Goal: Task Accomplishment & Management: Complete application form

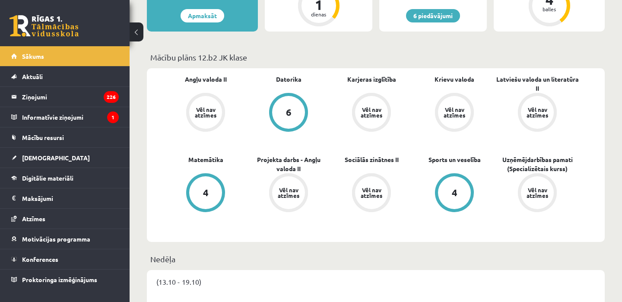
scroll to position [259, 0]
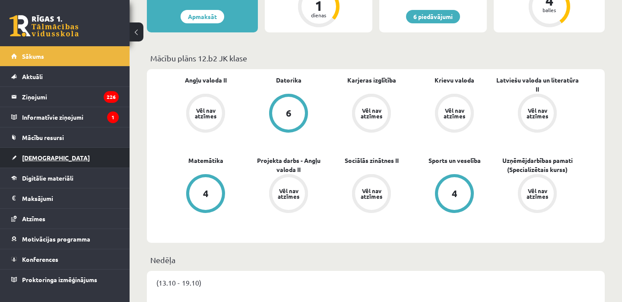
click at [91, 159] on link "[DEMOGRAPHIC_DATA]" at bounding box center [65, 158] width 108 height 20
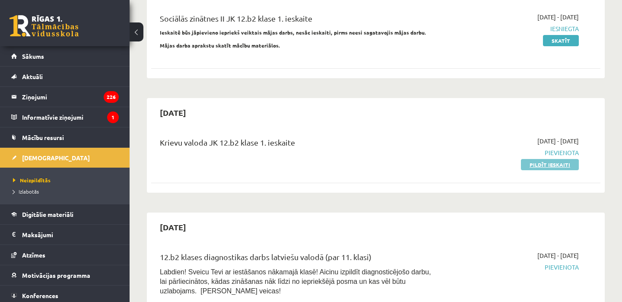
click at [534, 160] on link "Pildīt ieskaiti" at bounding box center [550, 164] width 58 height 11
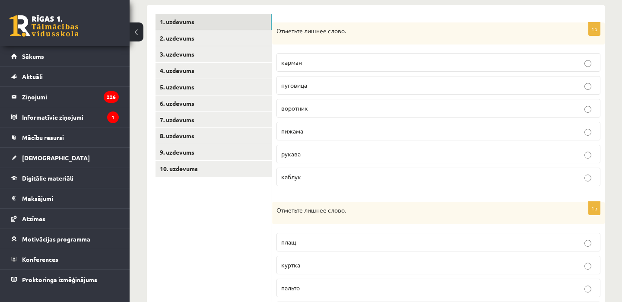
scroll to position [144, 0]
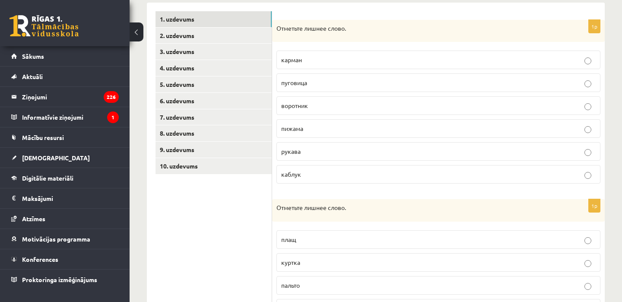
click at [453, 42] on div "Отметьте лишнее слово." at bounding box center [438, 31] width 333 height 22
click at [373, 112] on label "воротник" at bounding box center [438, 105] width 324 height 19
click at [367, 130] on p "пижама" at bounding box center [438, 128] width 314 height 9
click at [285, 28] on p "Отметьте лишнее слово." at bounding box center [416, 28] width 281 height 9
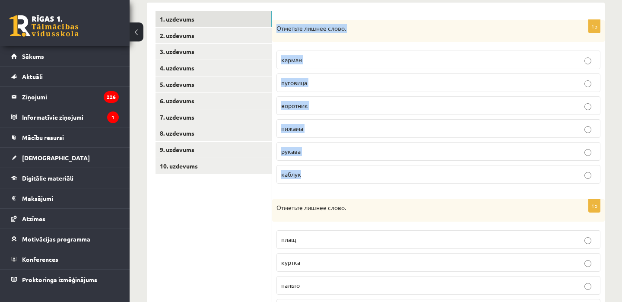
drag, startPoint x: 275, startPoint y: 27, endPoint x: 362, endPoint y: 173, distance: 169.7
click at [362, 173] on div "1p Отметьте лишнее слово. карман пуговица воротник пижама рукава каблук" at bounding box center [438, 105] width 333 height 171
copy div "Отметьте лишнее слово. карман пуговица воротник пижама рукава каблук"
click at [338, 175] on p "каблук" at bounding box center [438, 174] width 314 height 9
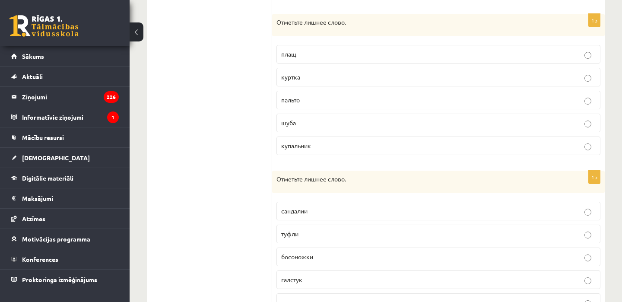
scroll to position [326, 0]
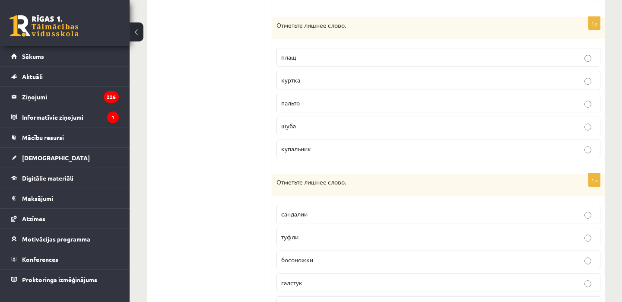
click at [342, 153] on label "купальник" at bounding box center [438, 148] width 324 height 19
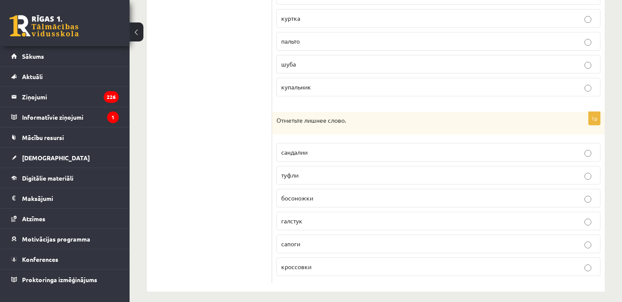
scroll to position [395, 0]
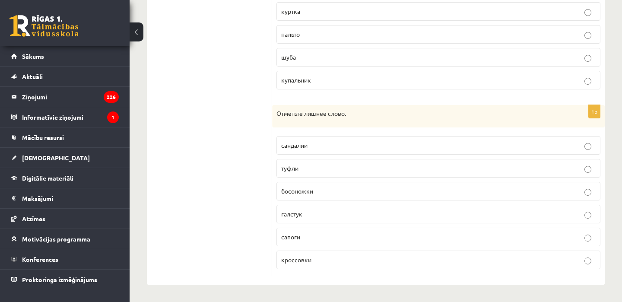
click at [307, 211] on p "галстук" at bounding box center [438, 213] width 314 height 9
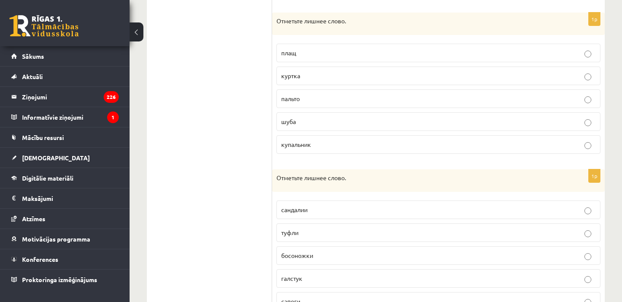
scroll to position [0, 0]
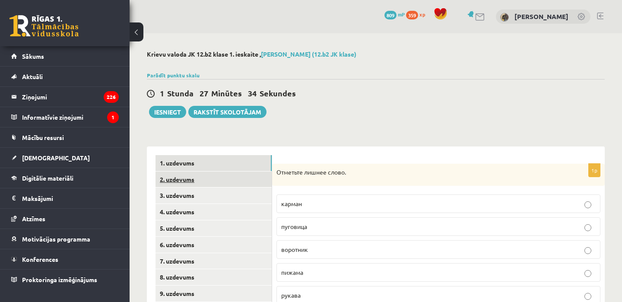
click at [183, 177] on link "2. uzdevums" at bounding box center [213, 179] width 116 height 16
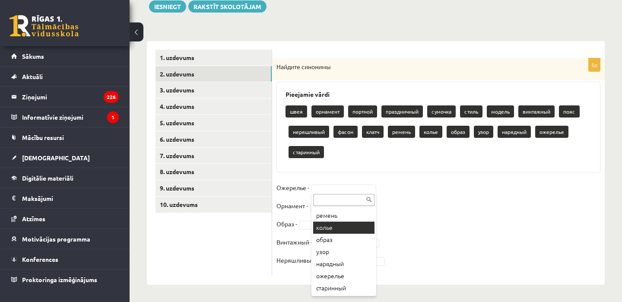
scroll to position [85, 0]
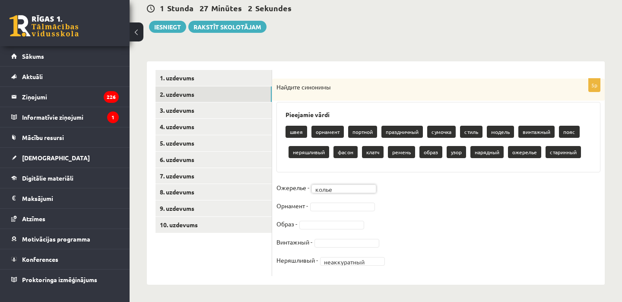
click at [339, 211] on fieldset "**********" at bounding box center [438, 226] width 324 height 91
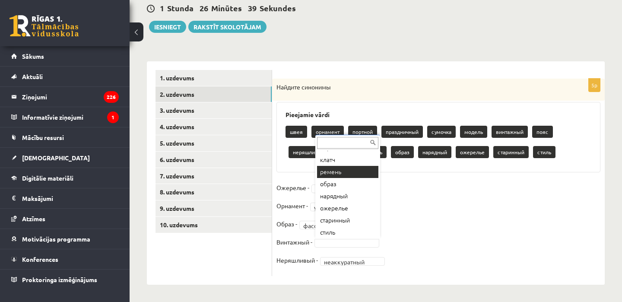
scroll to position [119, 0]
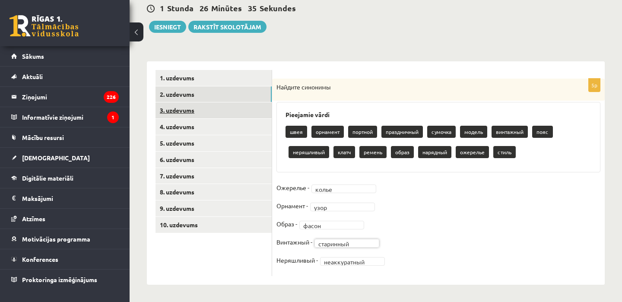
click at [221, 114] on link "3. uzdevums" at bounding box center [213, 110] width 116 height 16
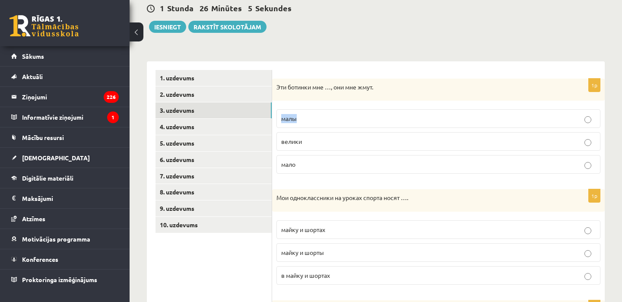
click at [324, 114] on p "малы" at bounding box center [438, 118] width 314 height 9
click at [335, 125] on label "малы" at bounding box center [438, 118] width 324 height 19
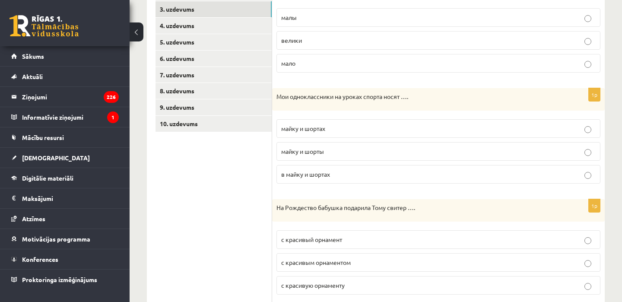
scroll to position [184, 0]
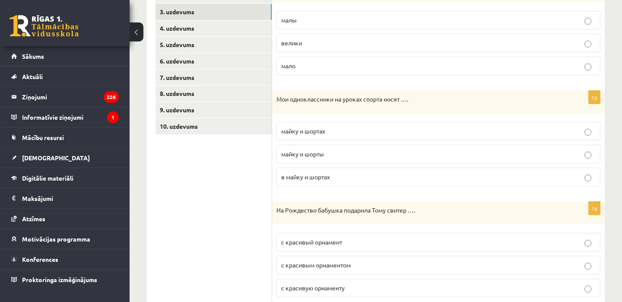
click at [340, 156] on p "майку и шорты" at bounding box center [438, 153] width 314 height 9
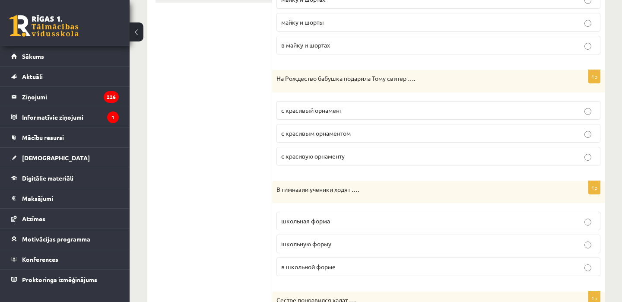
scroll to position [315, 0]
click at [366, 131] on p "с красивым орнаментом" at bounding box center [438, 133] width 314 height 9
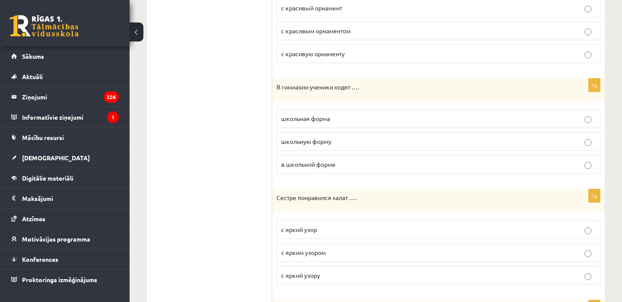
scroll to position [427, 0]
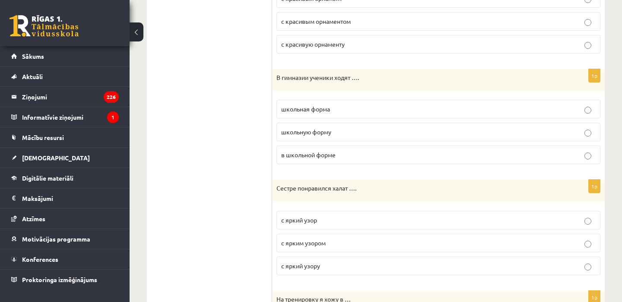
click at [348, 150] on label "в школьной форме" at bounding box center [438, 155] width 324 height 19
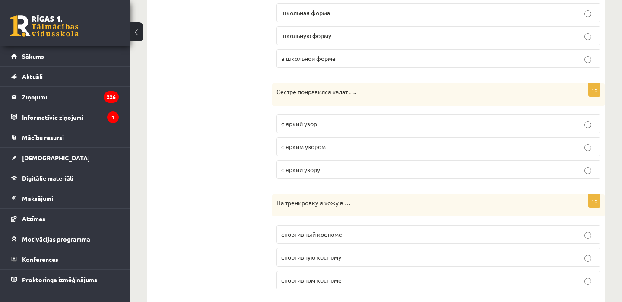
scroll to position [535, 0]
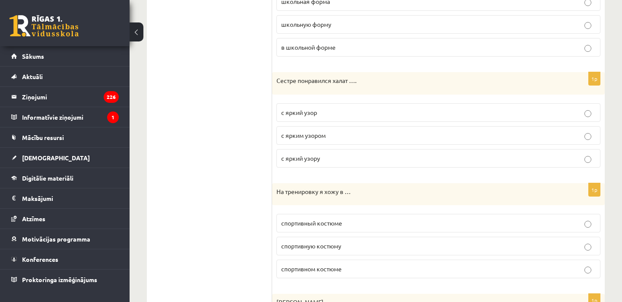
click at [336, 134] on p "с ярким узором" at bounding box center [438, 135] width 314 height 9
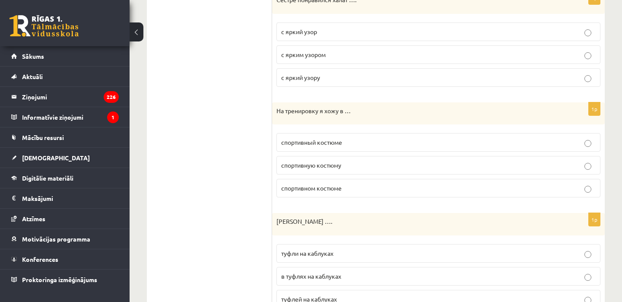
scroll to position [629, 0]
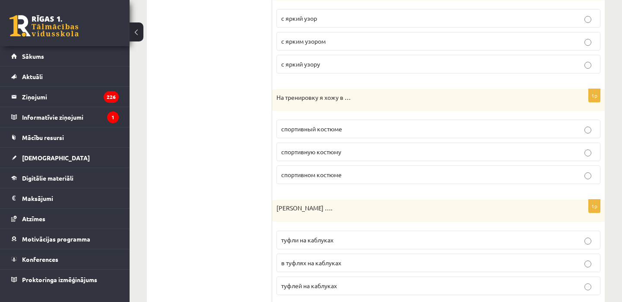
click at [336, 172] on span "спортивном костюме" at bounding box center [311, 175] width 60 height 8
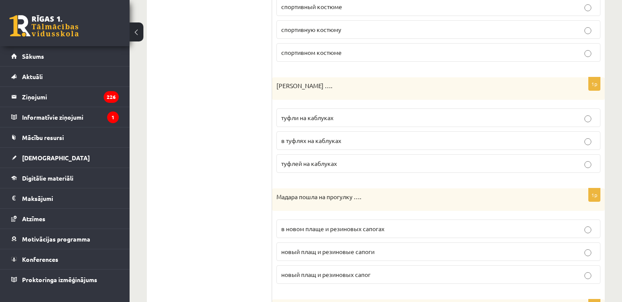
scroll to position [750, 0]
click at [323, 125] on label "туфли на каблуках" at bounding box center [438, 119] width 324 height 19
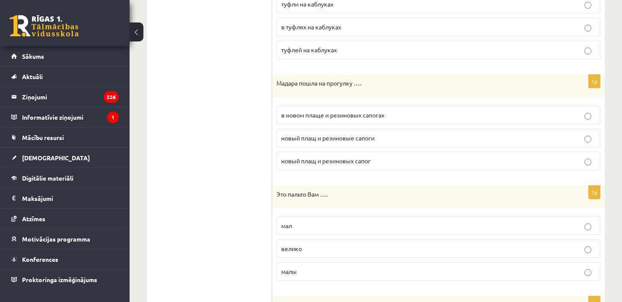
scroll to position [864, 0]
click at [345, 122] on label "в новом плаще и резиновых сапогах" at bounding box center [438, 115] width 324 height 19
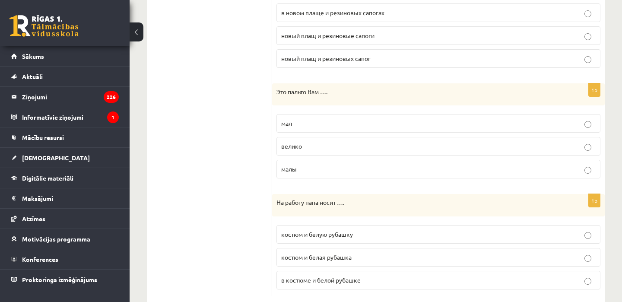
scroll to position [968, 0]
click at [345, 121] on p "мал" at bounding box center [438, 122] width 314 height 9
click at [345, 147] on p "велико" at bounding box center [438, 145] width 314 height 9
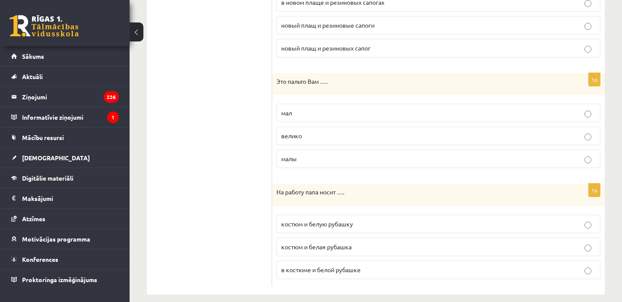
scroll to position [987, 0]
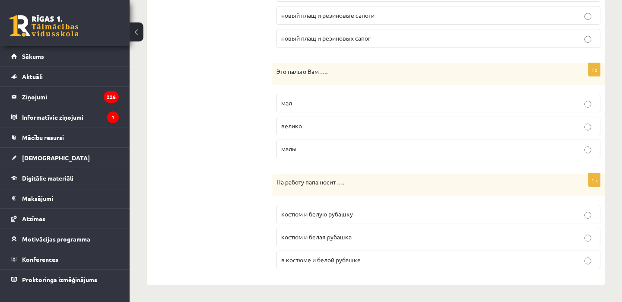
click at [337, 216] on span "костюм и белую рубашку" at bounding box center [317, 214] width 72 height 8
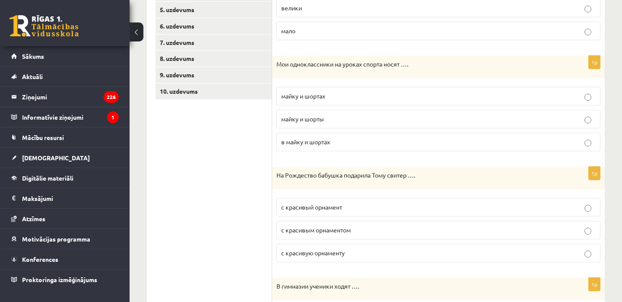
scroll to position [0, 0]
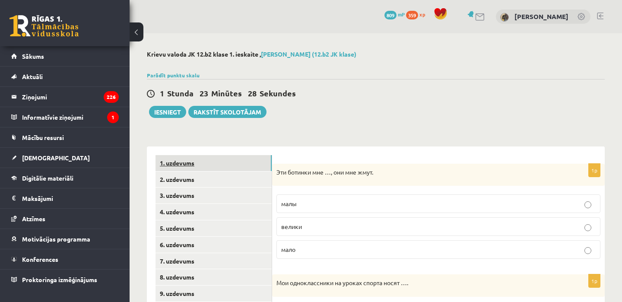
click at [199, 165] on link "1. uzdevums" at bounding box center [213, 163] width 116 height 16
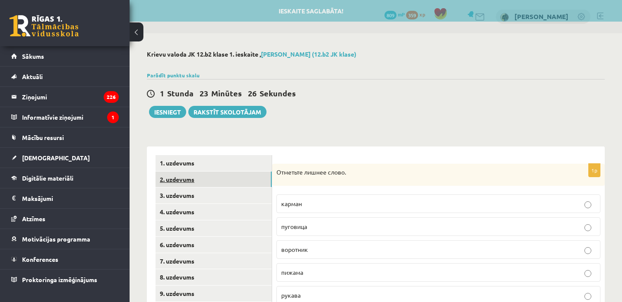
click at [199, 172] on link "2. uzdevums" at bounding box center [213, 179] width 116 height 16
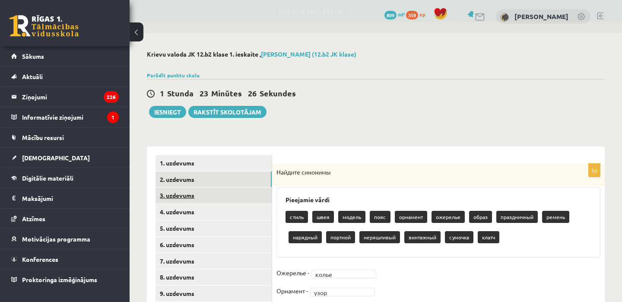
click at [198, 190] on link "3. uzdevums" at bounding box center [213, 195] width 116 height 16
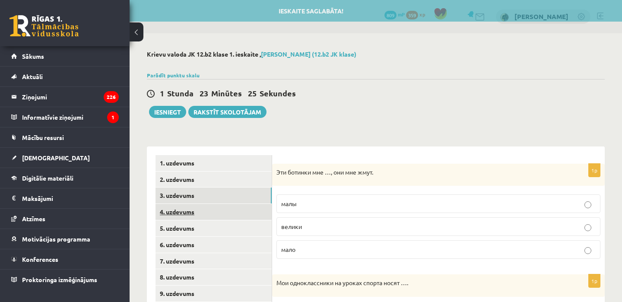
click at [198, 212] on link "4. uzdevums" at bounding box center [213, 212] width 116 height 16
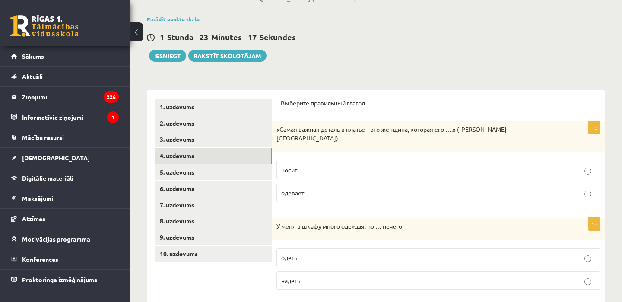
scroll to position [41, 0]
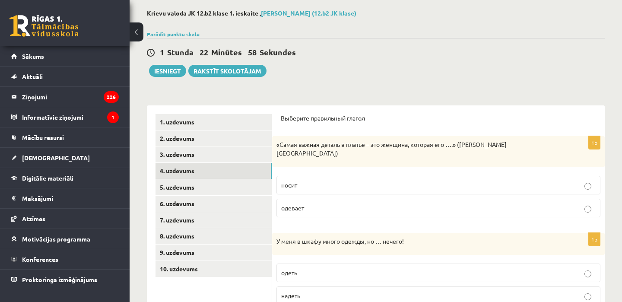
click at [354, 181] on p "носит" at bounding box center [438, 185] width 314 height 9
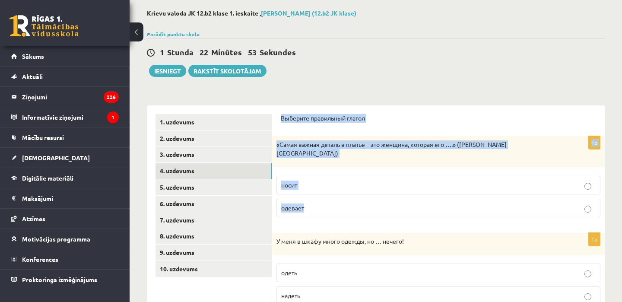
drag, startPoint x: 280, startPoint y: 115, endPoint x: 335, endPoint y: 199, distance: 100.1
copy form "Выберите правильный глагол 1p «Самая важная деталь в платье – это женщина, кото…"
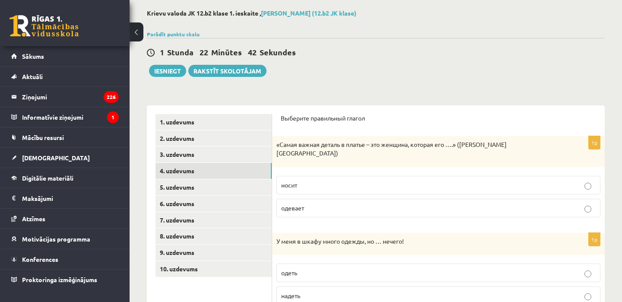
click at [360, 176] on label "носит" at bounding box center [438, 185] width 324 height 19
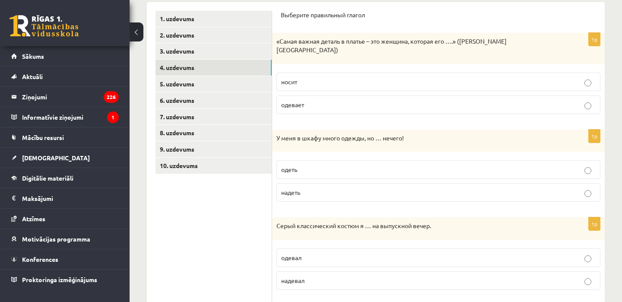
scroll to position [148, 0]
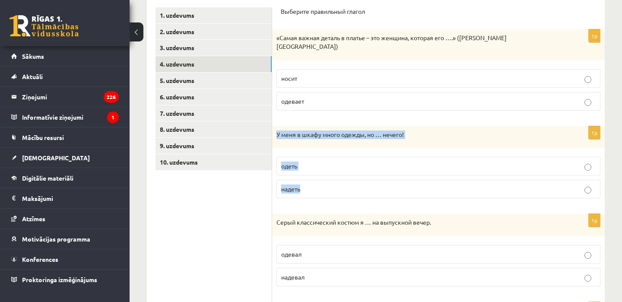
drag, startPoint x: 274, startPoint y: 123, endPoint x: 313, endPoint y: 179, distance: 67.7
click at [313, 179] on div "1p У меня в шкафу много одежды, но … нечего! одеть надеть" at bounding box center [438, 165] width 333 height 79
copy div "У меня в шкафу много одежды, но … нечего! одеть надеть"
click at [319, 184] on p "надеть" at bounding box center [438, 188] width 314 height 9
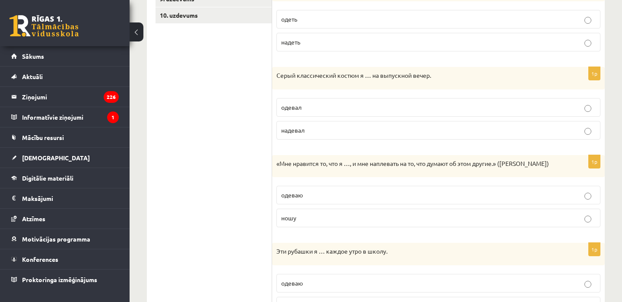
scroll to position [294, 0]
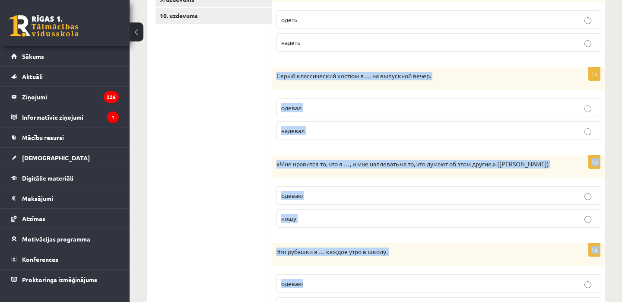
drag, startPoint x: 272, startPoint y: 70, endPoint x: 340, endPoint y: 287, distance: 227.7
click at [340, 287] on form "Выберите правильный глагол 1p «Самая важная деталь в платье – это женщина, кото…" at bounding box center [438, 92] width 315 height 462
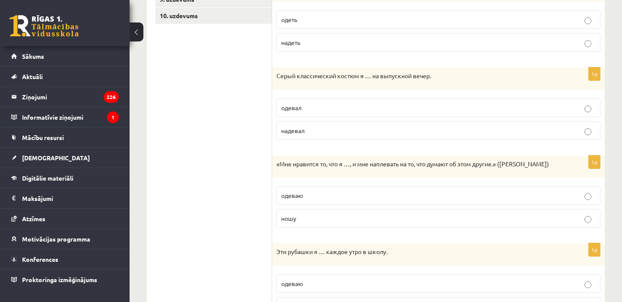
click at [274, 67] on div "Серый классический костюм я … на выпускной вечер." at bounding box center [438, 78] width 333 height 22
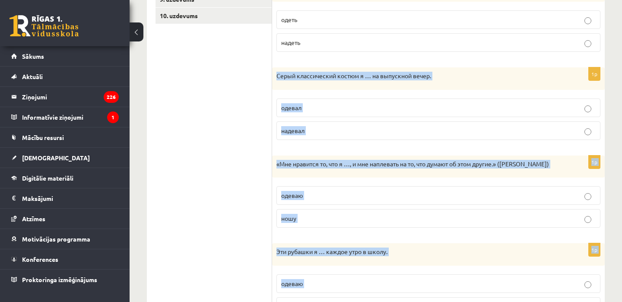
scroll to position [333, 0]
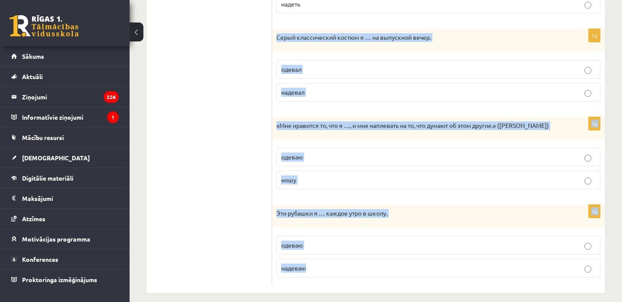
drag, startPoint x: 277, startPoint y: 67, endPoint x: 330, endPoint y: 320, distance: 258.5
copy form "Серый классический костюм я … на выпускной вечер. одевал надевал 1p «Мне нравит…"
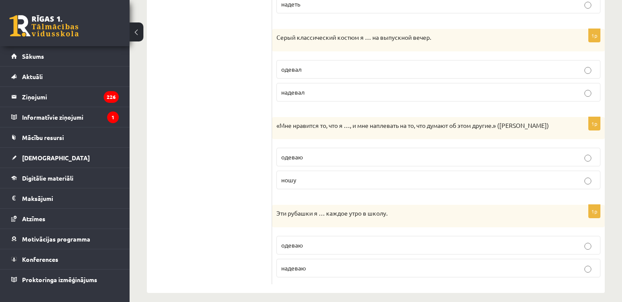
click at [334, 91] on label "надевал" at bounding box center [438, 92] width 324 height 19
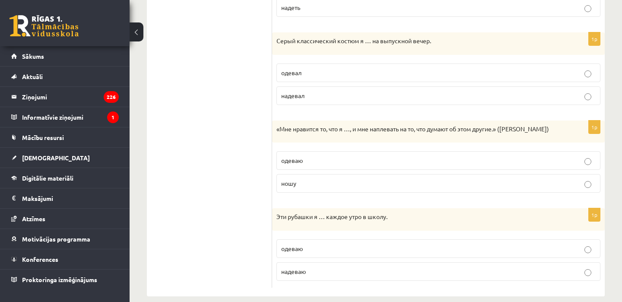
scroll to position [329, 0]
click at [304, 181] on label "ношу" at bounding box center [438, 183] width 324 height 19
click at [331, 263] on label "надеваю" at bounding box center [438, 272] width 324 height 19
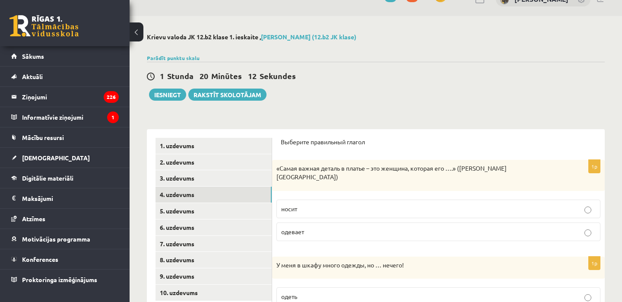
scroll to position [0, 0]
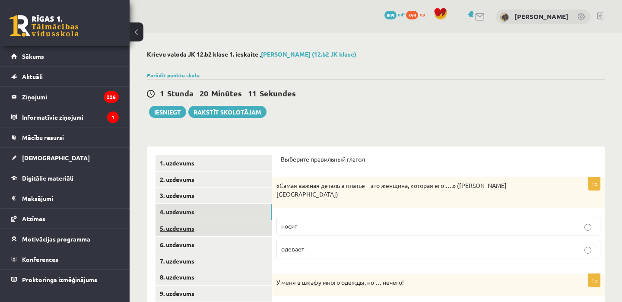
click at [194, 226] on link "5. uzdevums" at bounding box center [213, 228] width 116 height 16
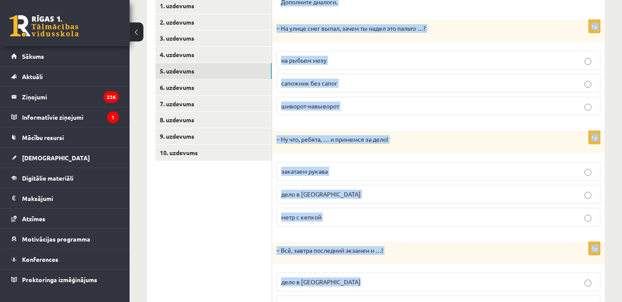
scroll to position [225, 0]
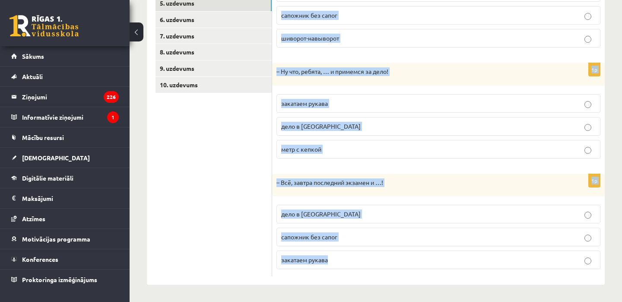
drag, startPoint x: 280, startPoint y: 51, endPoint x: 361, endPoint y: 276, distance: 238.5
click at [361, 276] on div "Дополните диалоги. 1p – На улице снег выпал, зачем ты надел это пальто …? на ры…" at bounding box center [438, 102] width 333 height 363
copy form "Дополните диалоги. 1p – На улице снег выпал, зачем ты надел это пальто …? на ры…"
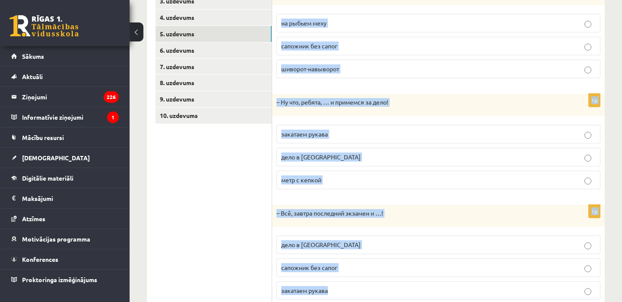
scroll to position [193, 0]
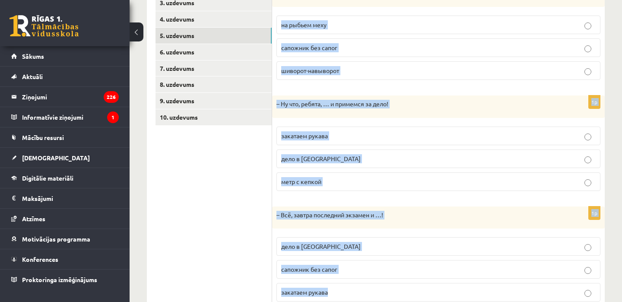
click at [360, 69] on p "шиворот-навыворот" at bounding box center [438, 70] width 314 height 9
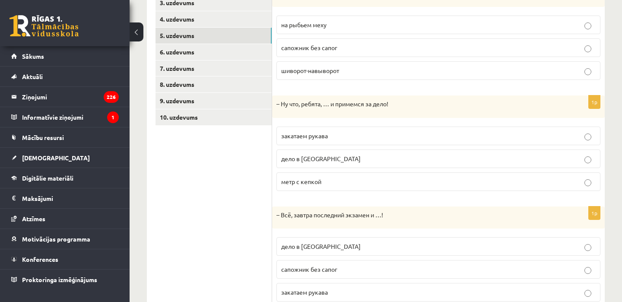
click at [348, 139] on p "закатаем рукава" at bounding box center [438, 135] width 314 height 9
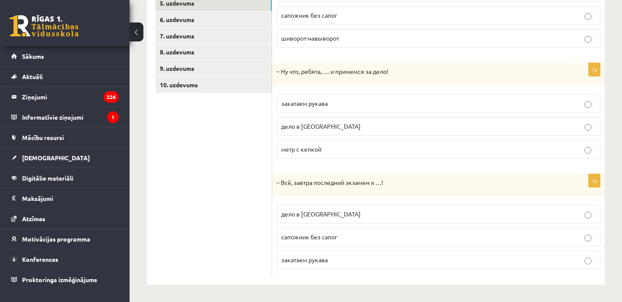
click at [330, 214] on p "дело в шляпе" at bounding box center [438, 213] width 314 height 9
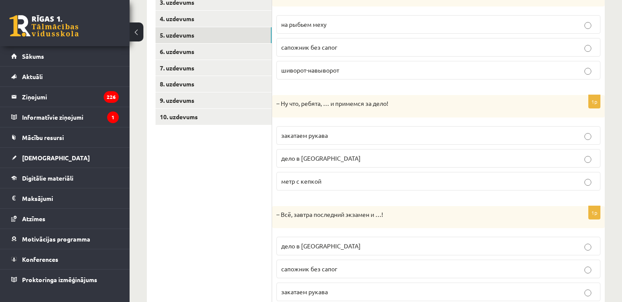
scroll to position [189, 0]
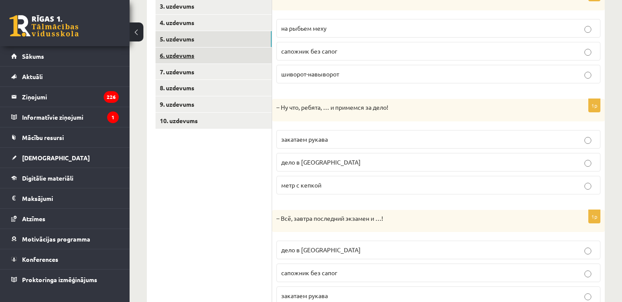
click at [196, 56] on link "6. uzdevums" at bounding box center [213, 56] width 116 height 16
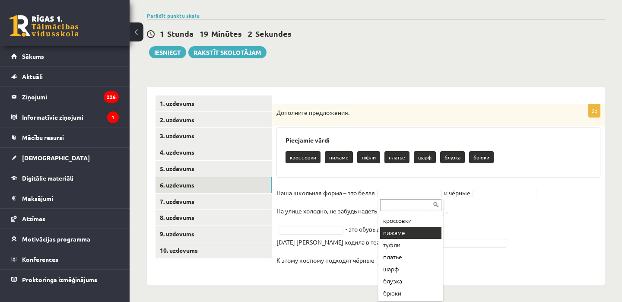
scroll to position [10, 0]
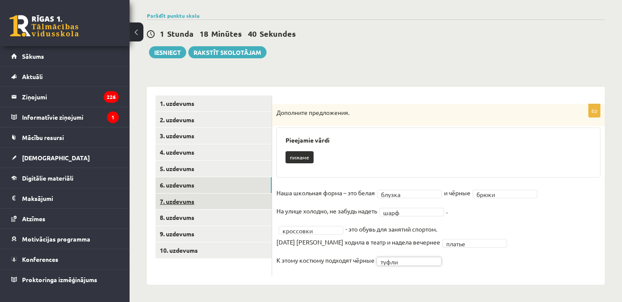
click at [208, 196] on link "7. uzdevums" at bounding box center [213, 201] width 116 height 16
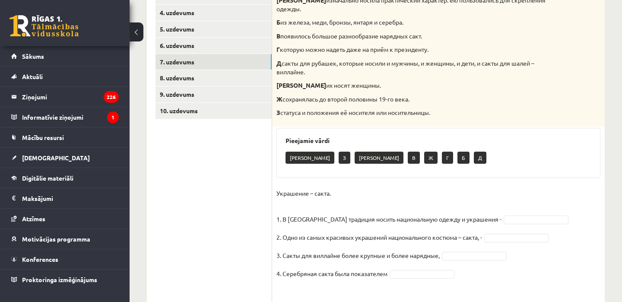
scroll to position [197, 0]
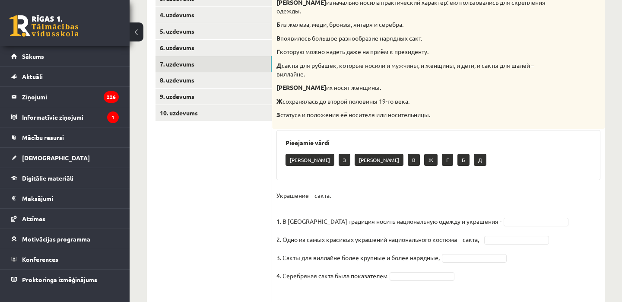
click at [508, 206] on fieldset "Украшение – сакта. 1. В Латвии традиция носить национальную одежду и украшения …" at bounding box center [438, 244] width 324 height 111
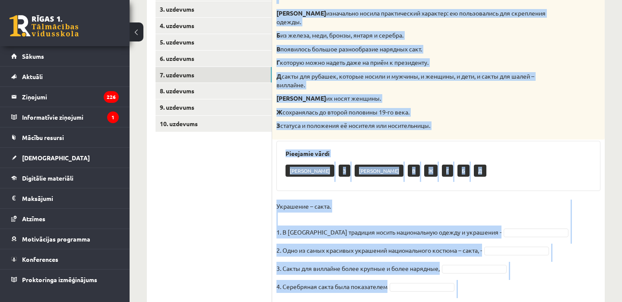
scroll to position [217, 0]
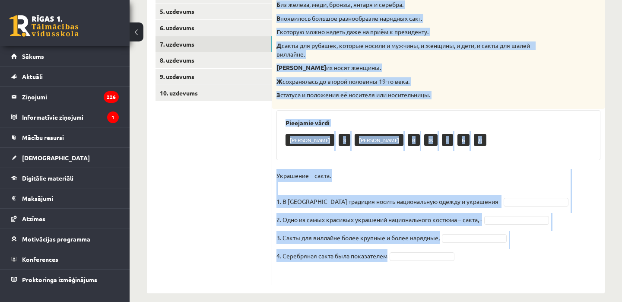
drag, startPoint x: 276, startPoint y: 56, endPoint x: 387, endPoint y: 255, distance: 227.5
click at [387, 255] on div "4p Соотнесите начало и конец предложений. А изначально носила практический хара…" at bounding box center [438, 116] width 333 height 338
copy div "Соотнесите начало и конец предложений. А изначально носила практический характе…"
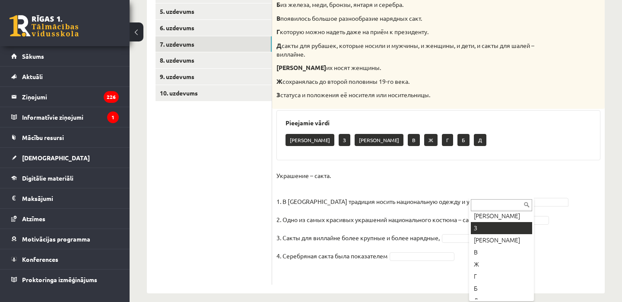
scroll to position [12, 0]
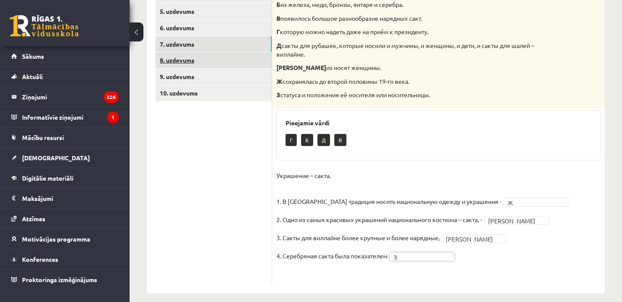
click at [167, 55] on link "8. uzdevums" at bounding box center [213, 60] width 116 height 16
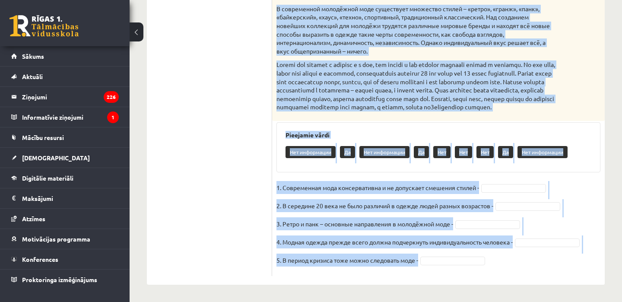
scroll to position [358, 0]
drag, startPoint x: 276, startPoint y: 170, endPoint x: 444, endPoint y: 261, distance: 190.7
click at [444, 261] on div "5p Прочитайте текст и выполните задание. Главное отличие молодёжной моды состои…" at bounding box center [438, 53] width 333 height 445
copy div "Прочитайте текст и выполните задание. Главное отличие молодёжной моды состоит в…"
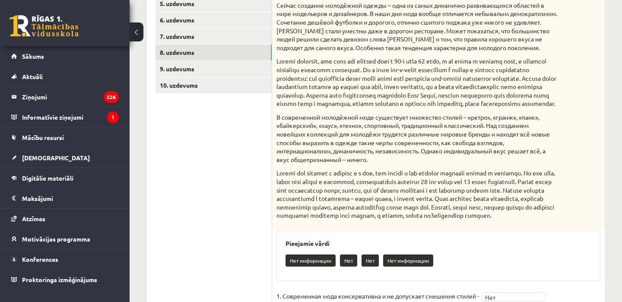
scroll to position [148, 0]
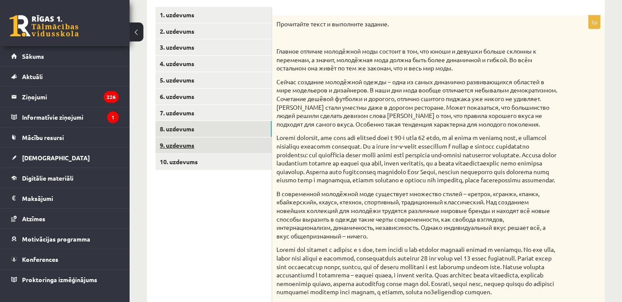
click at [234, 146] on link "9. uzdevums" at bounding box center [213, 145] width 116 height 16
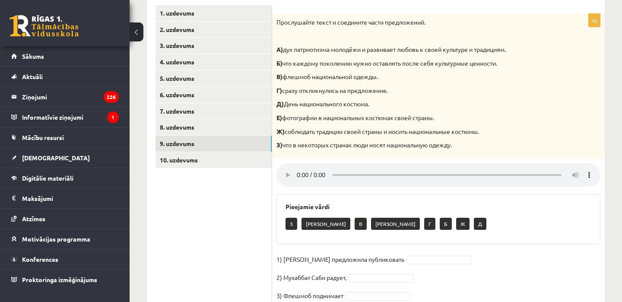
scroll to position [149, 0]
click at [182, 158] on link "10. uzdevums" at bounding box center [213, 160] width 116 height 16
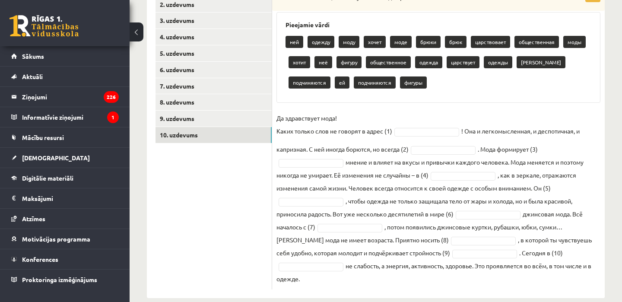
scroll to position [175, 0]
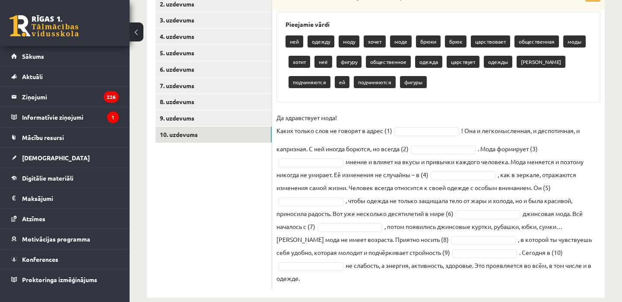
drag, startPoint x: 276, startPoint y: 21, endPoint x: 429, endPoint y: 308, distance: 325.5
copy div "Восстановите текст, используйте слова для работы. Pieejamie vārdi ней одежду мо…"
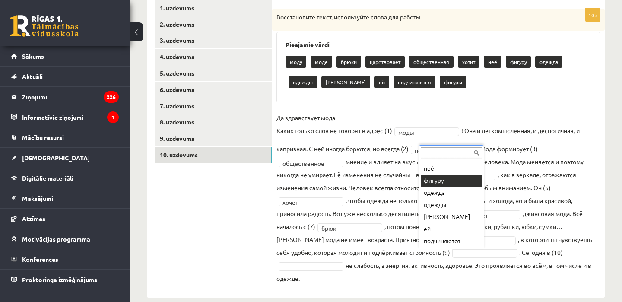
scroll to position [95, 0]
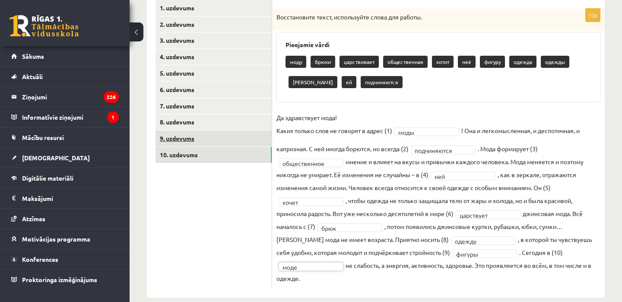
click at [228, 144] on link "9. uzdevums" at bounding box center [213, 138] width 116 height 16
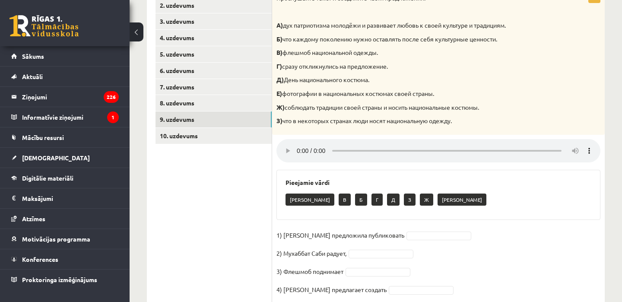
scroll to position [168, 0]
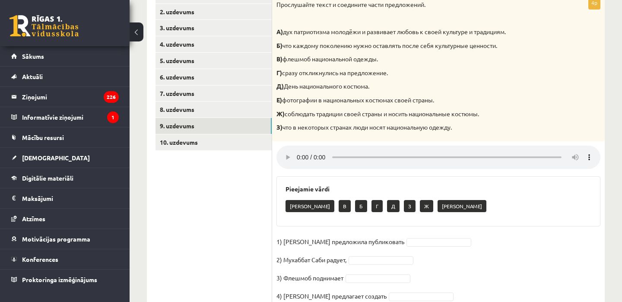
click at [425, 237] on fieldset "1) Девушка предложила публиковать 2) Мухаббат Саби радует, 3) Флешмоб поднимает…" at bounding box center [438, 271] width 324 height 73
click at [288, 201] on p "Е" at bounding box center [309, 206] width 49 height 12
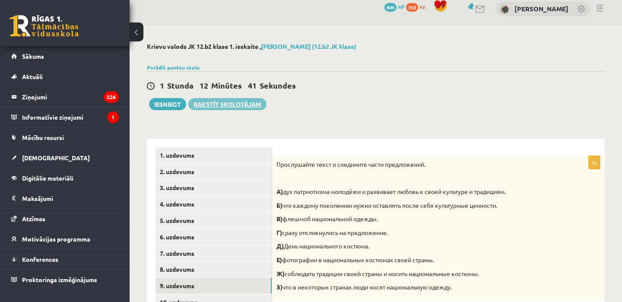
scroll to position [0, 0]
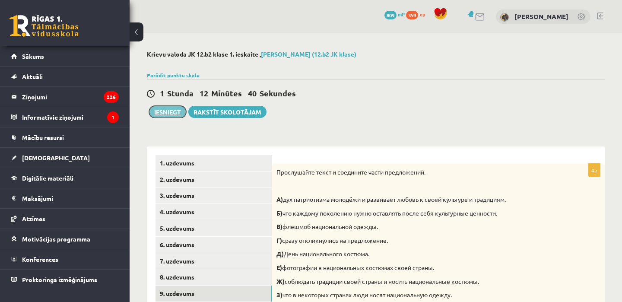
click at [173, 111] on button "Iesniegt" at bounding box center [167, 112] width 37 height 12
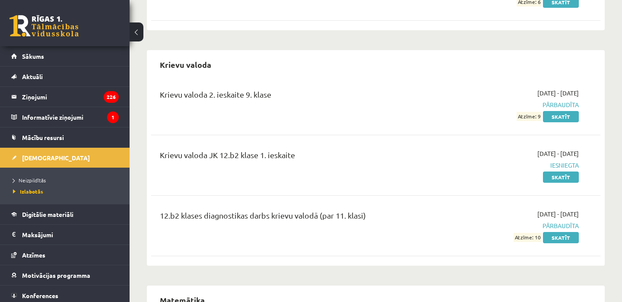
scroll to position [311, 0]
